Goal: Task Accomplishment & Management: Manage account settings

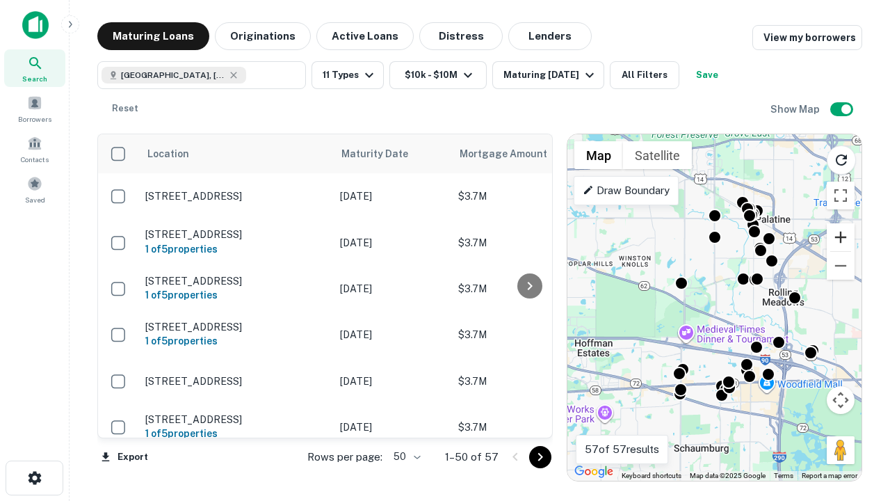
click at [841, 237] on button "Zoom in" at bounding box center [841, 237] width 28 height 28
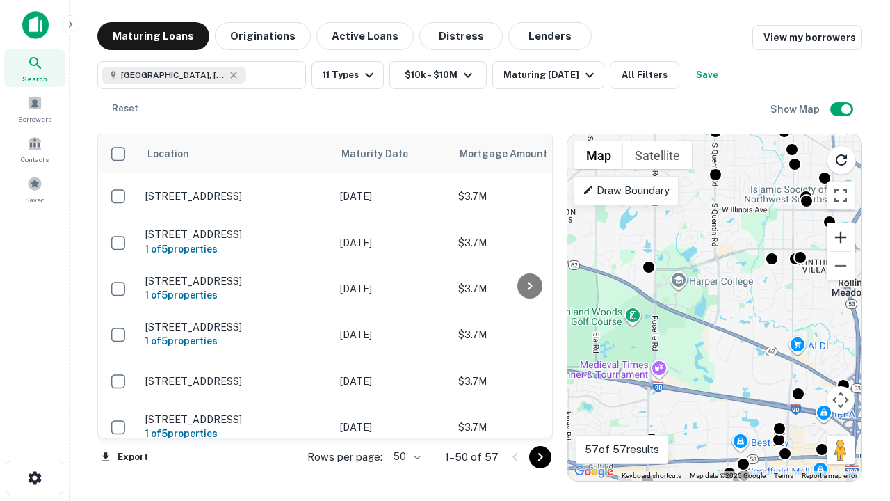
click at [841, 237] on button "Zoom in" at bounding box center [841, 237] width 28 height 28
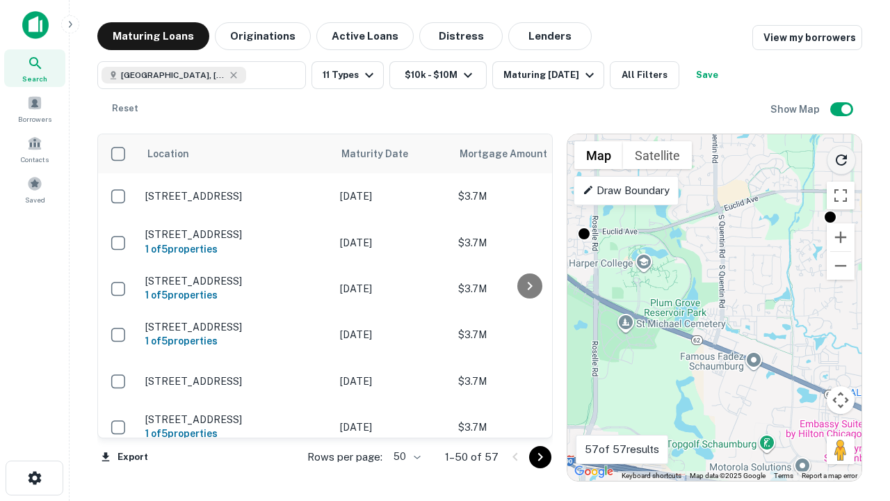
click at [841, 157] on icon "Reload search area" at bounding box center [841, 160] width 17 height 17
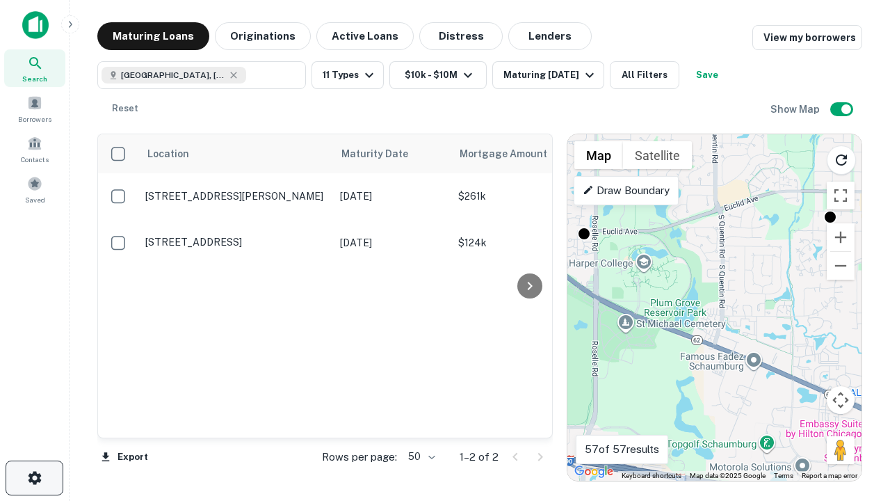
click at [34, 478] on icon "button" at bounding box center [34, 477] width 17 height 17
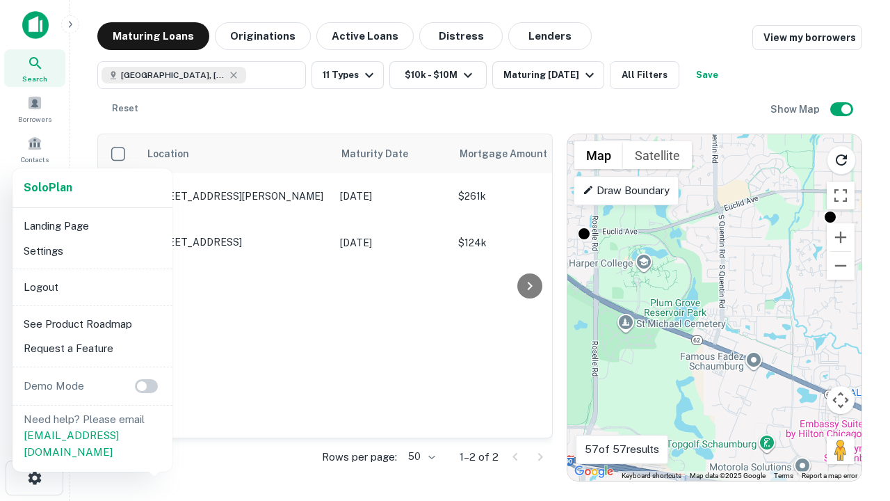
click at [92, 286] on li "Logout" at bounding box center [92, 287] width 149 height 25
